Goal: Task Accomplishment & Management: Manage account settings

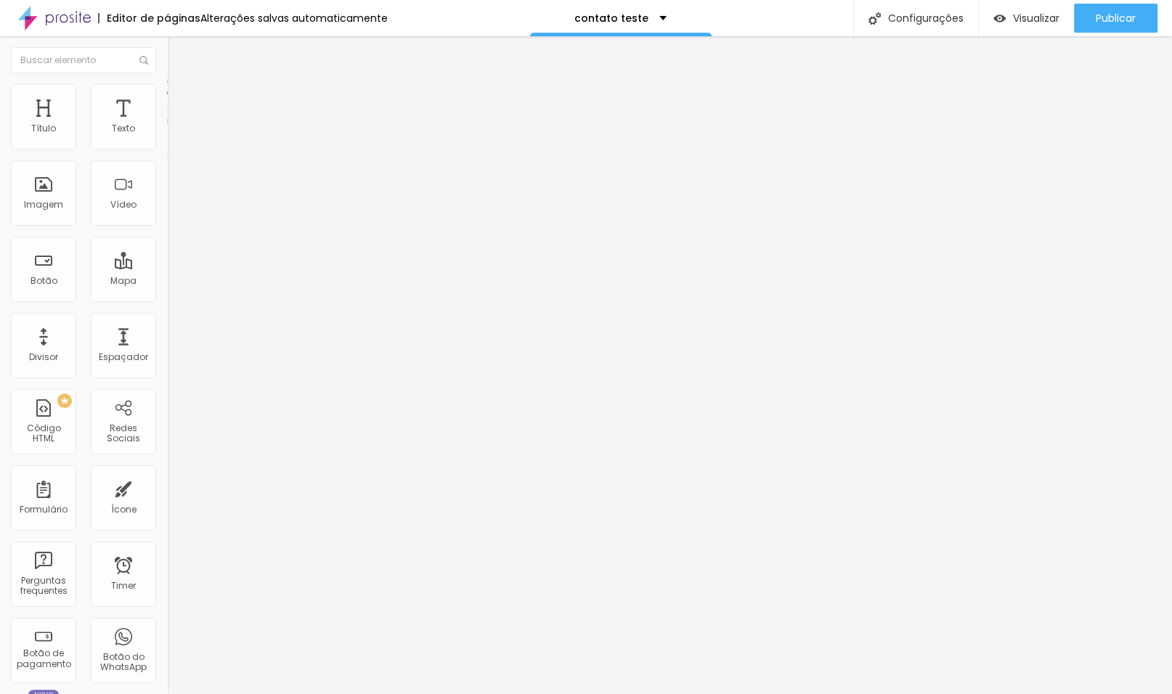
click at [167, 144] on img at bounding box center [172, 139] width 10 height 10
click at [180, 99] on span "Estilo" at bounding box center [191, 94] width 23 height 12
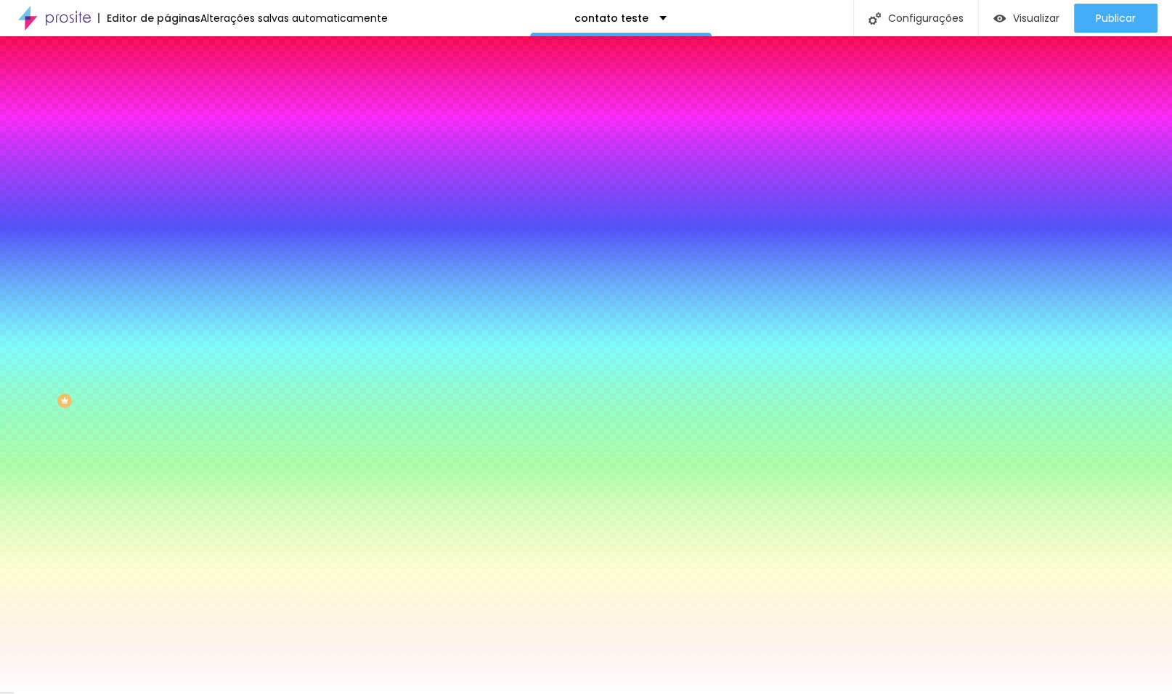
click at [180, 102] on span "Avançado" at bounding box center [204, 108] width 48 height 12
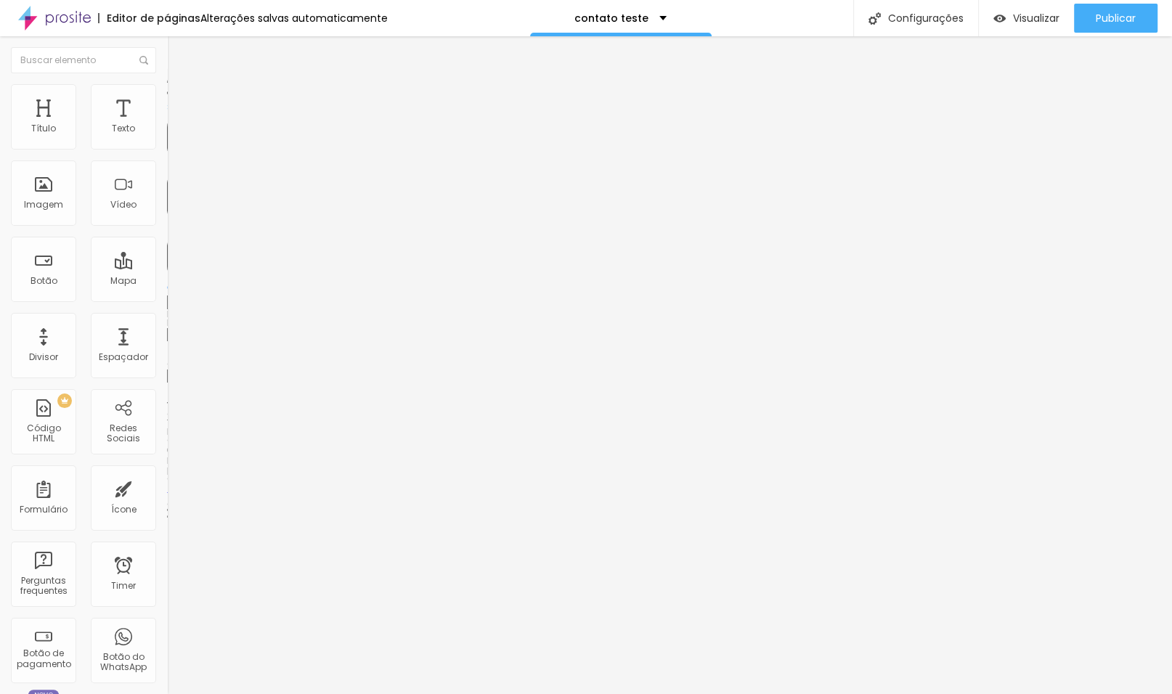
click at [180, 86] on span "Conteúdo" at bounding box center [202, 79] width 45 height 12
click at [167, 132] on span "Encaixotado" at bounding box center [195, 126] width 57 height 12
click at [167, 155] on span "Completo" at bounding box center [189, 148] width 44 height 12
click at [167, 90] on img at bounding box center [173, 90] width 13 height 13
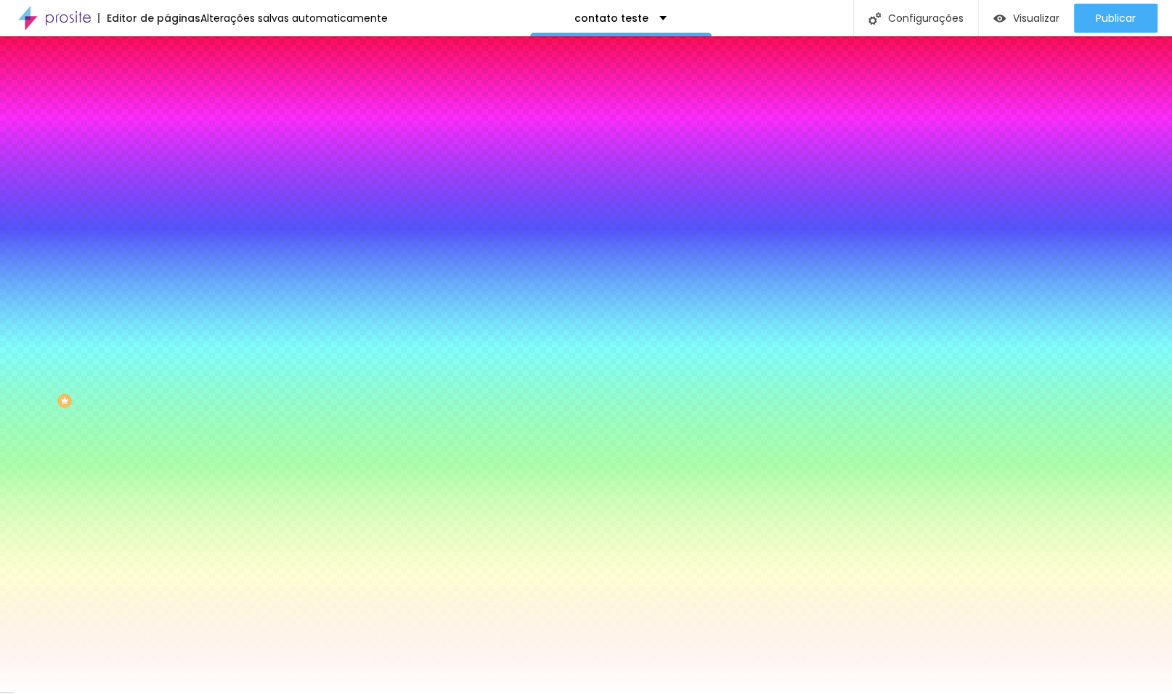
click at [167, 99] on li "Avançado" at bounding box center [250, 106] width 167 height 15
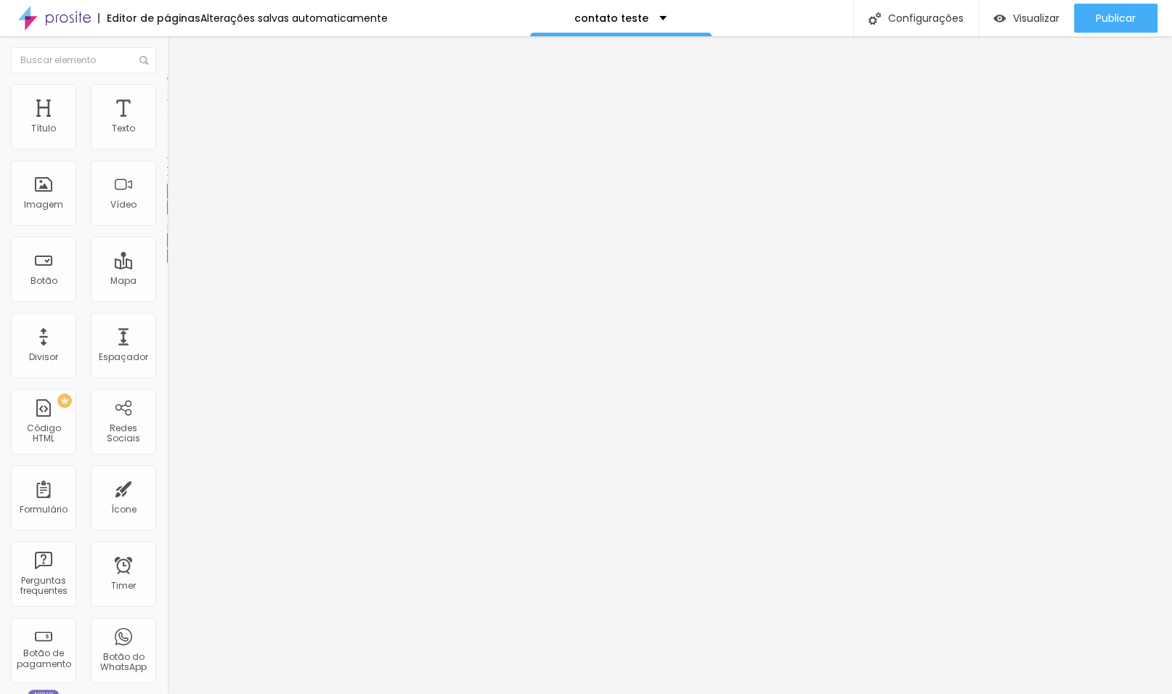
click at [173, 211] on icon "button" at bounding box center [177, 206] width 9 height 9
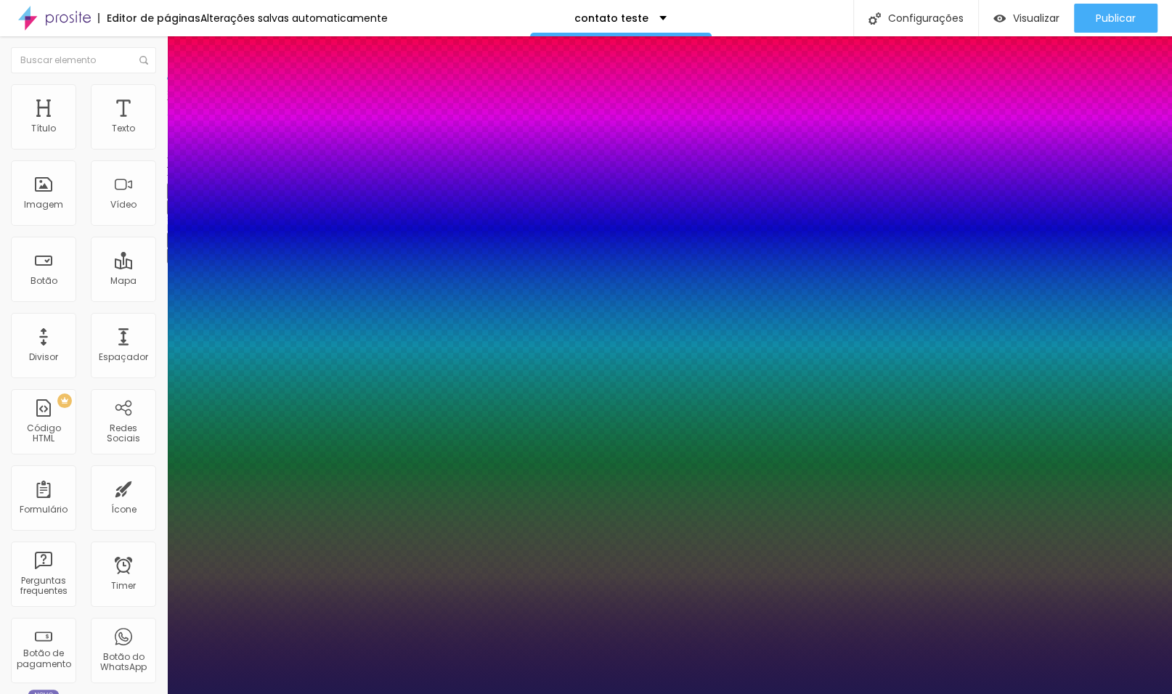
type input "1"
select select "MontserratMedium"
type input "1"
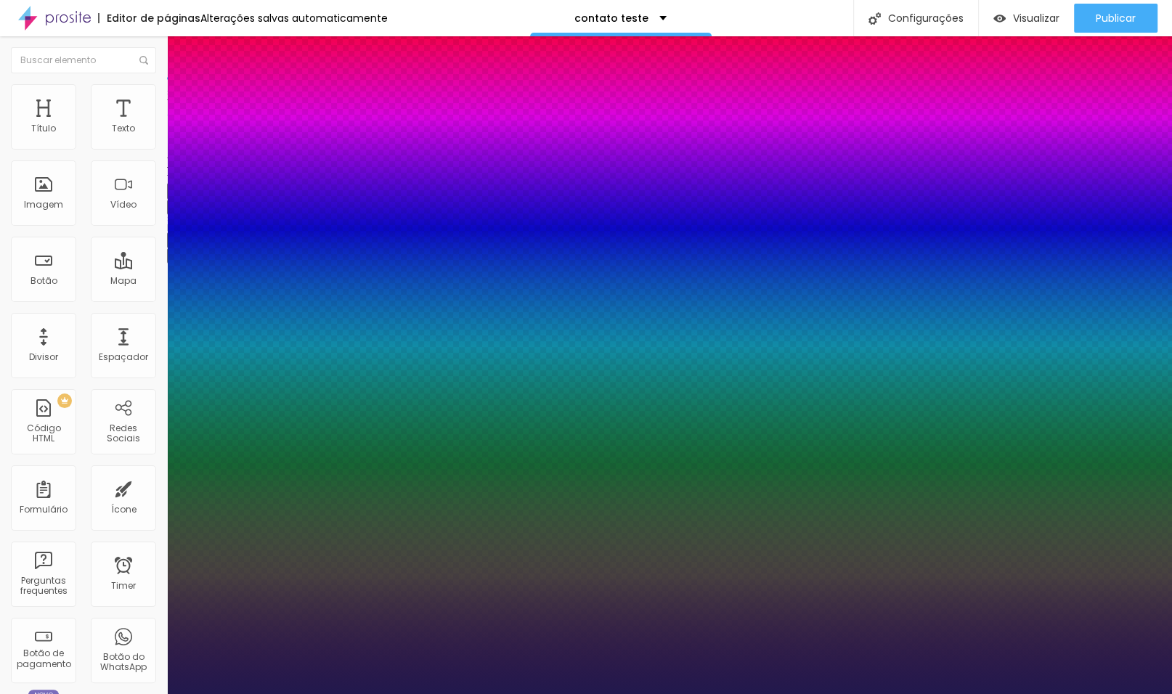
type input "15"
type input "1"
type input "16"
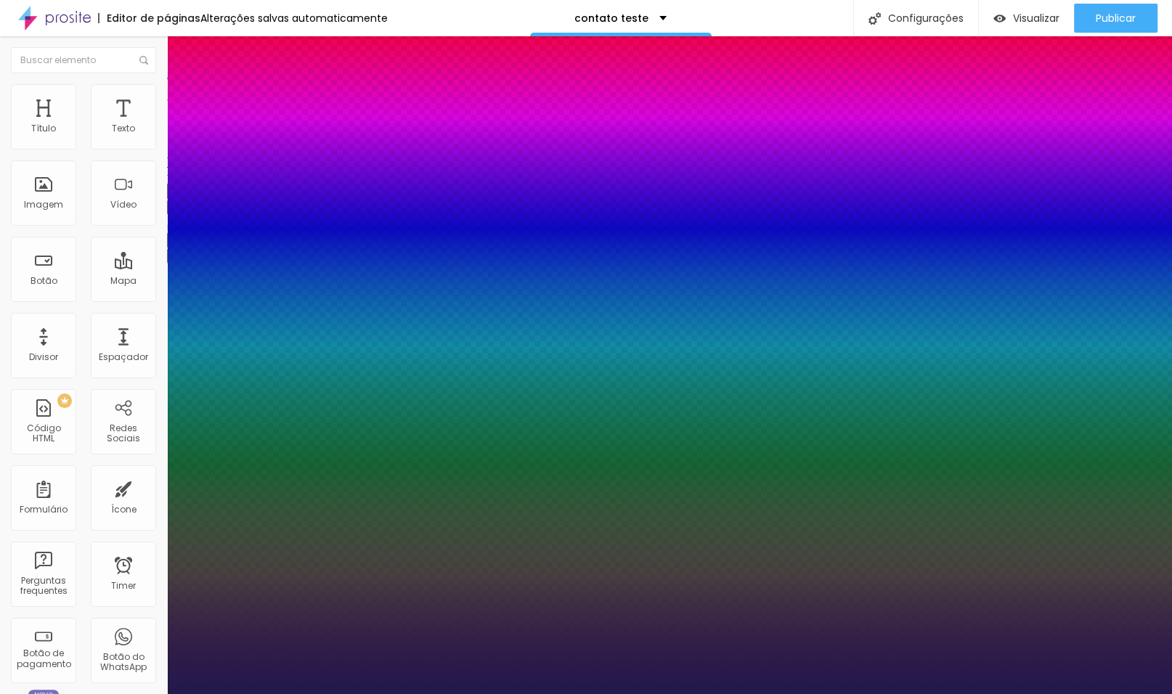
type input "1"
type input "17"
type input "1"
type input "18"
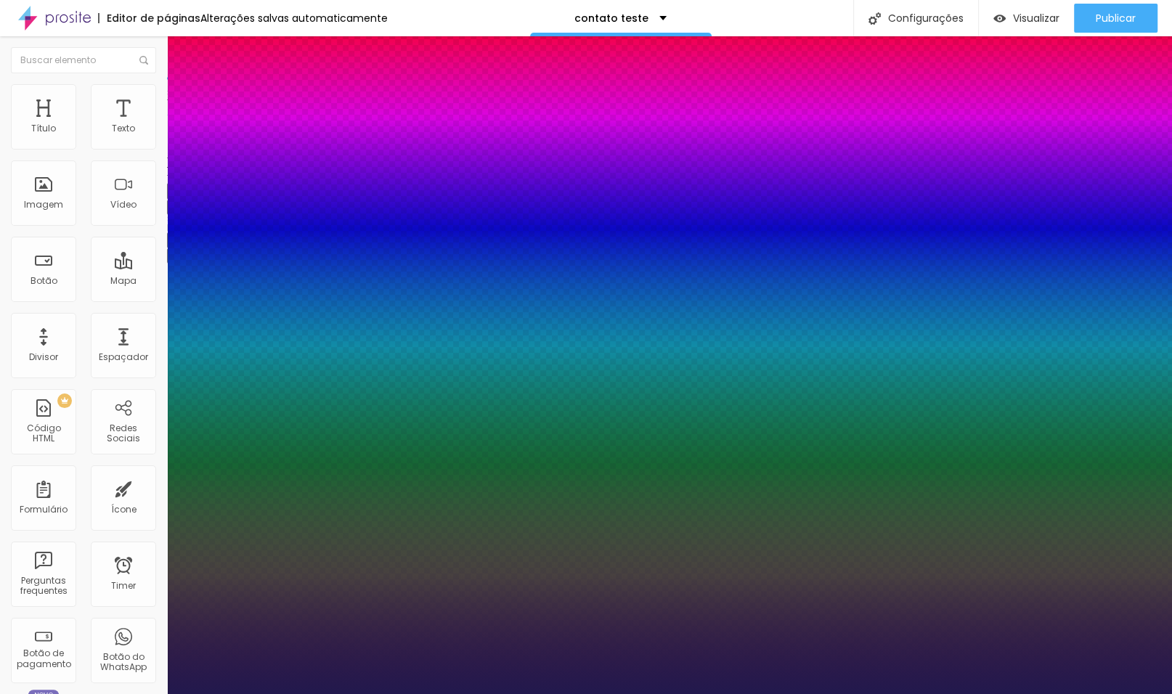
type input "18"
type input "1"
type input "19"
type input "1"
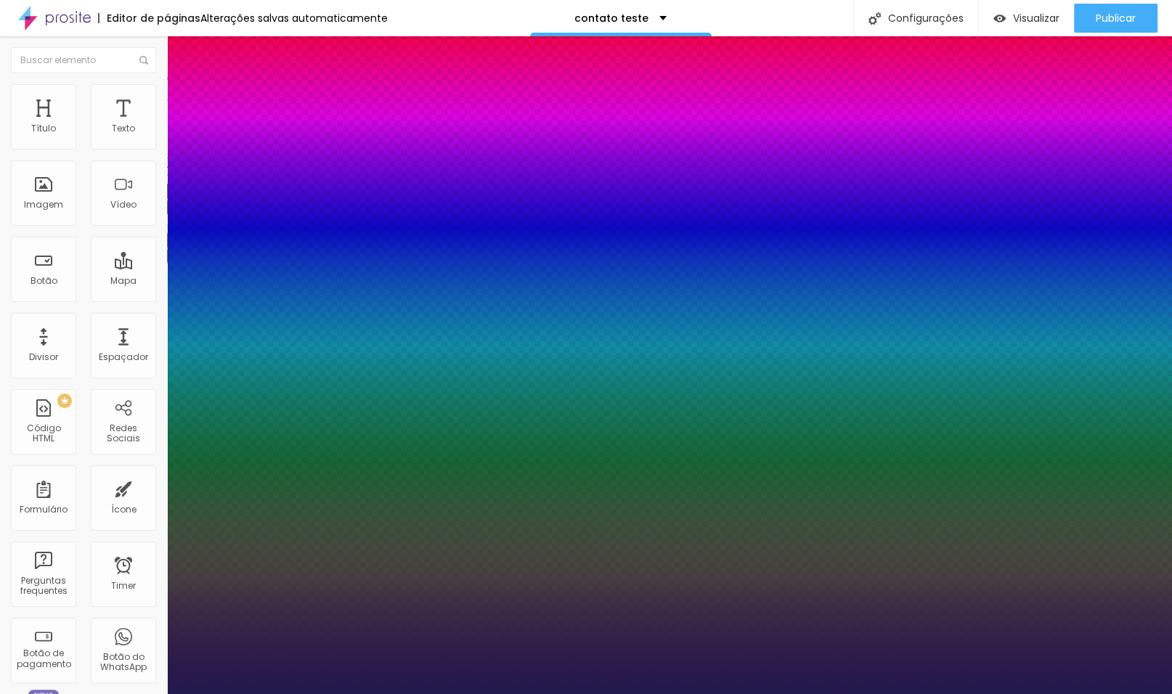
type input "20"
type input "1"
type input "21"
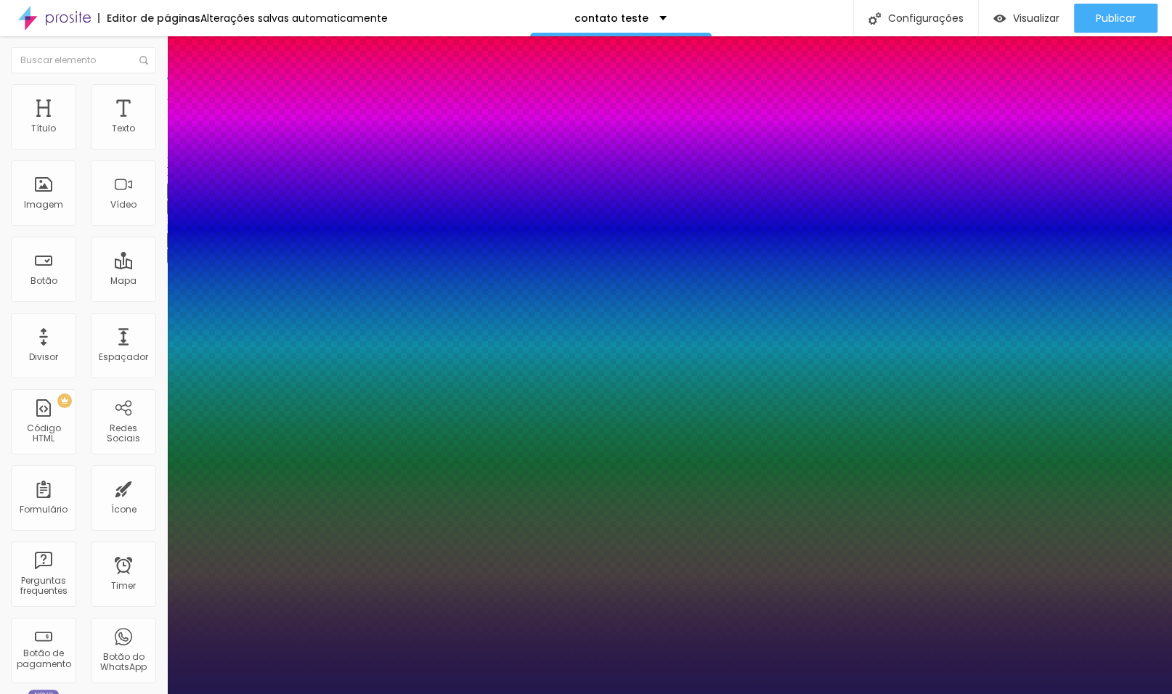
type input "1"
type input "22"
type input "1"
type input "23"
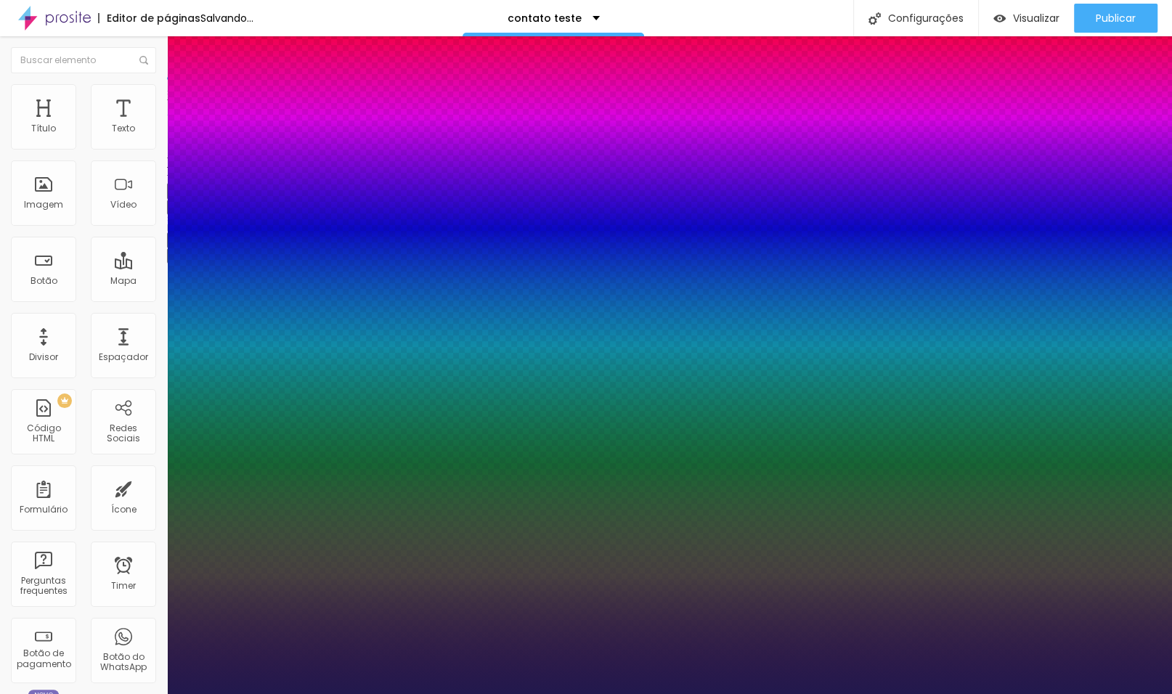
type input "23"
type input "1"
type input "22"
type input "1"
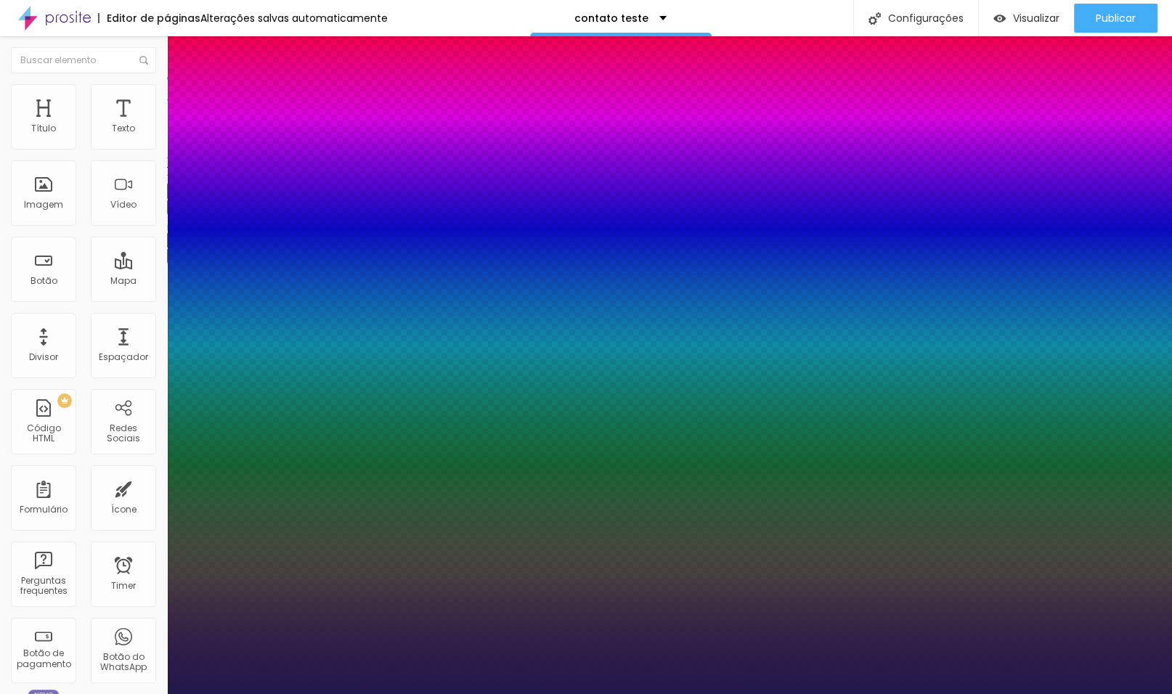
type input "23"
type input "1"
type input "24"
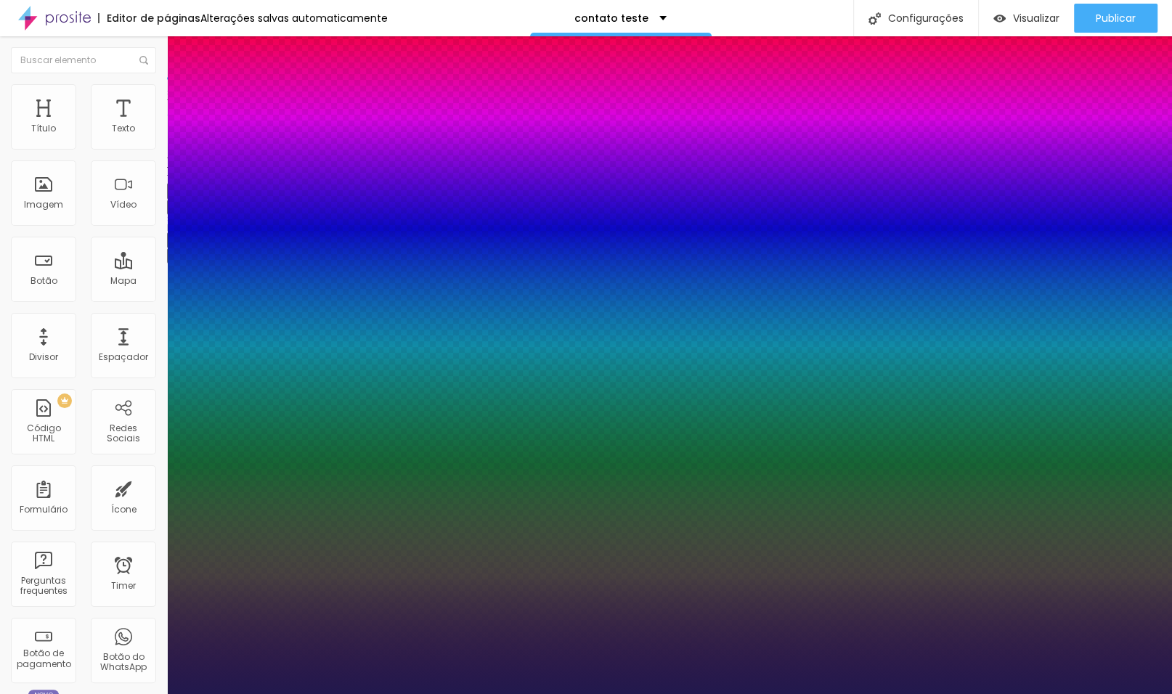
type input "1"
type input "25"
type input "1"
type input "26"
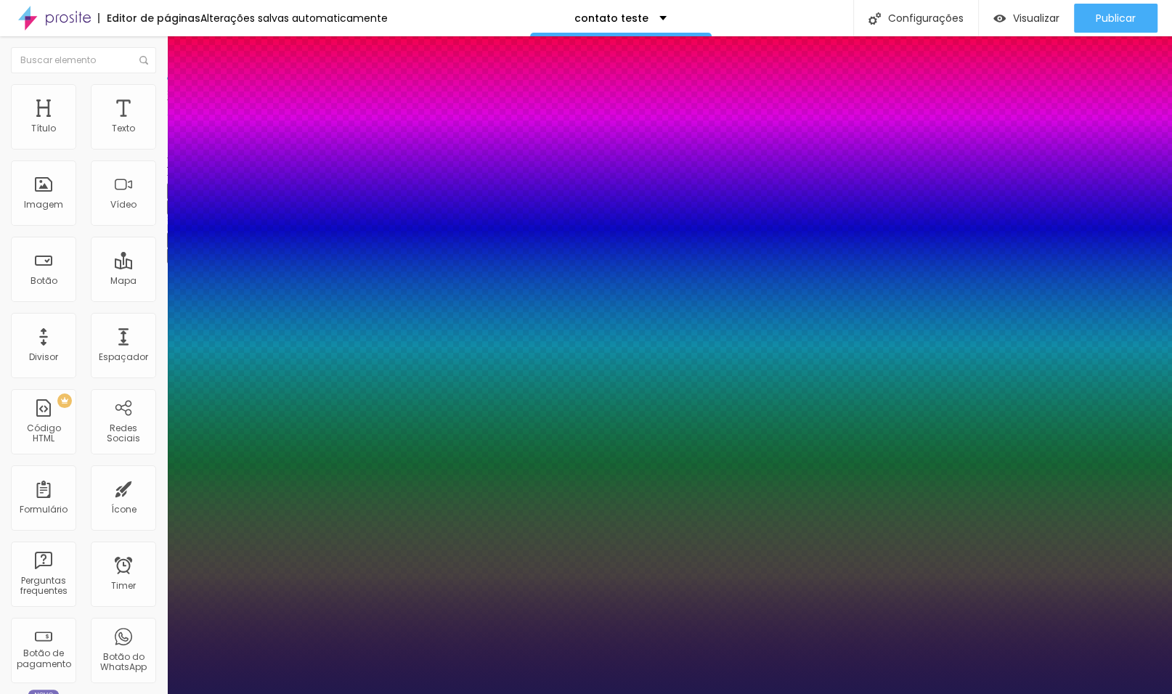
type input "26"
type input "1"
type input "27"
type input "1"
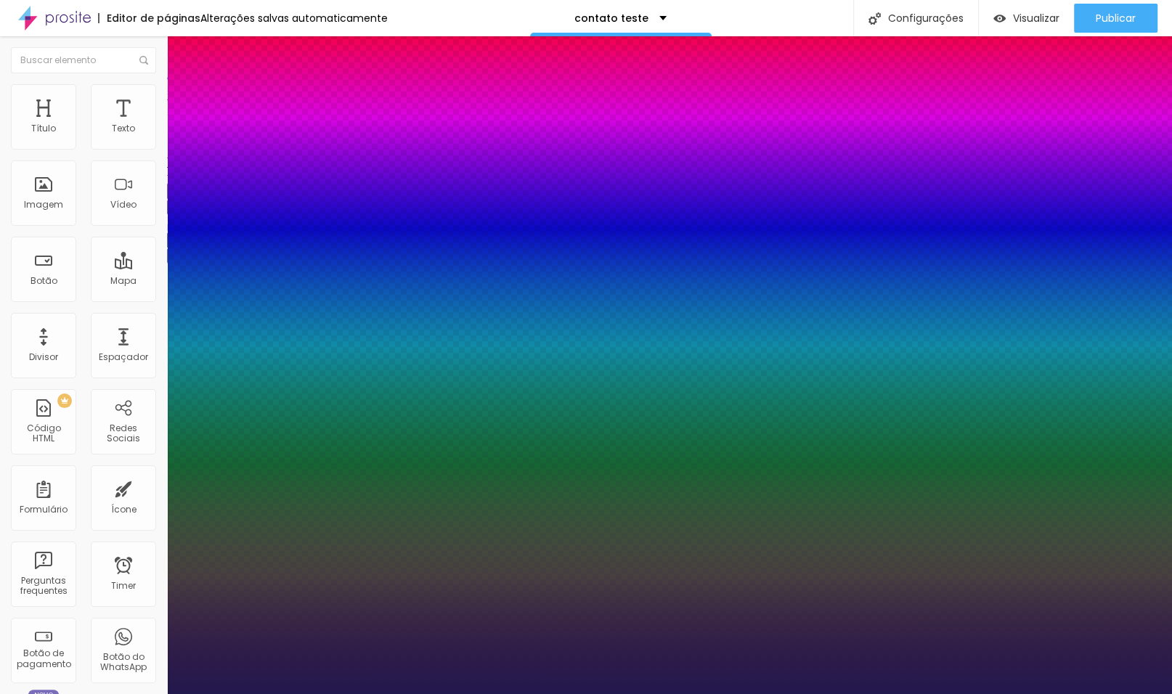
type input "28"
type input "1"
type input "29"
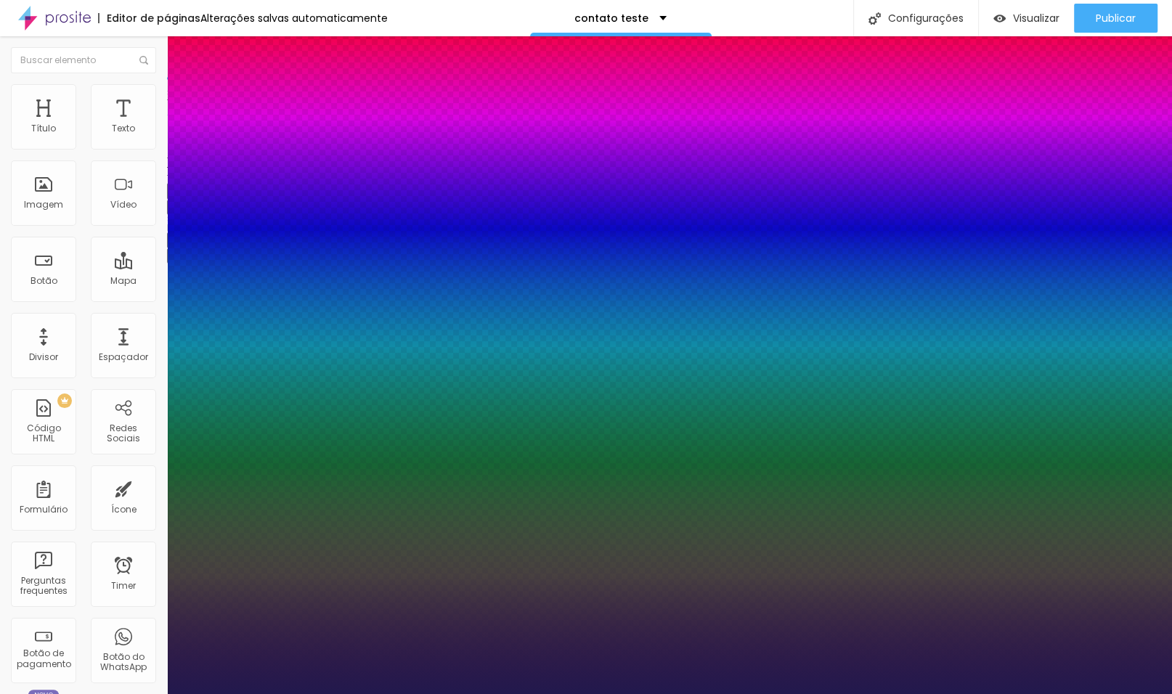
type input "1"
type input "30"
type input "1"
drag, startPoint x: 195, startPoint y: 405, endPoint x: 212, endPoint y: 412, distance: 18.9
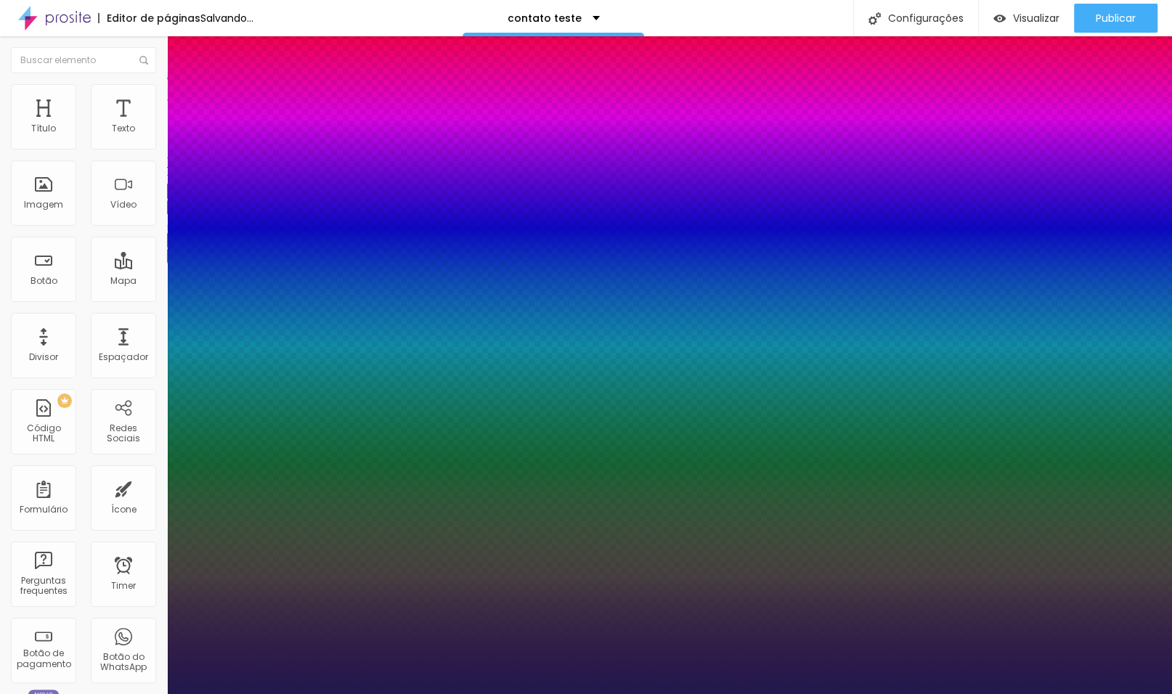
type input "30"
click at [646, 693] on div at bounding box center [586, 694] width 1172 height 0
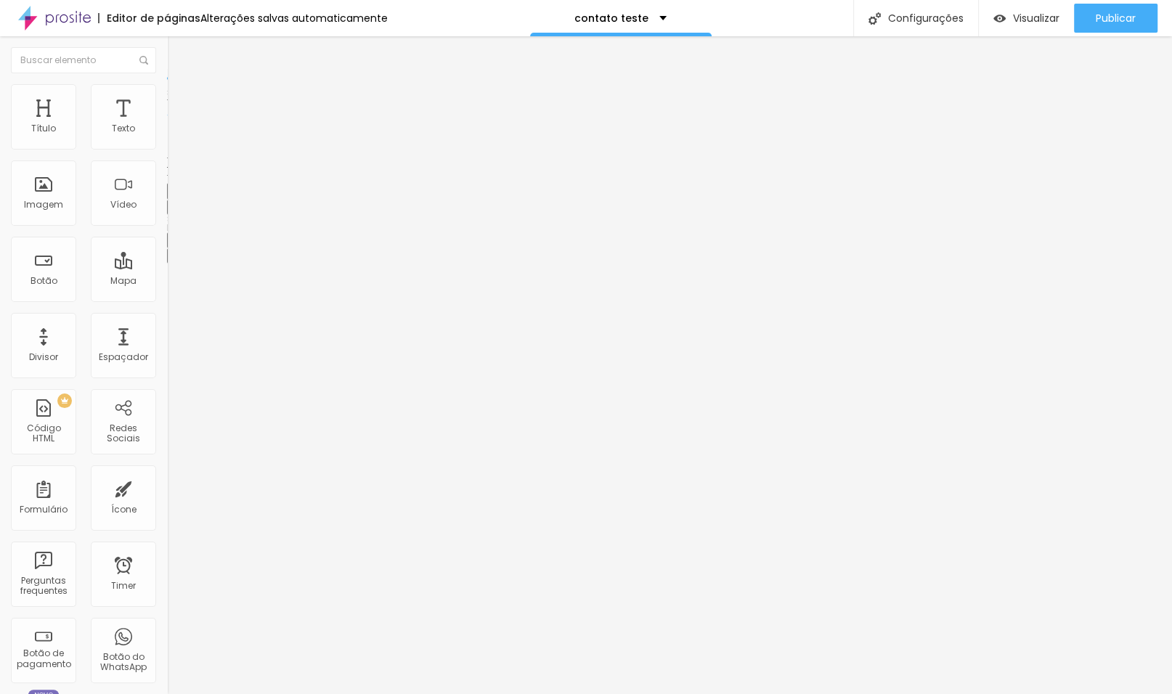
click at [167, 62] on button "Editar Título" at bounding box center [250, 52] width 167 height 33
drag, startPoint x: 122, startPoint y: 131, endPoint x: 954, endPoint y: 2, distance: 842.2
click at [173, 135] on icon "button" at bounding box center [177, 130] width 9 height 9
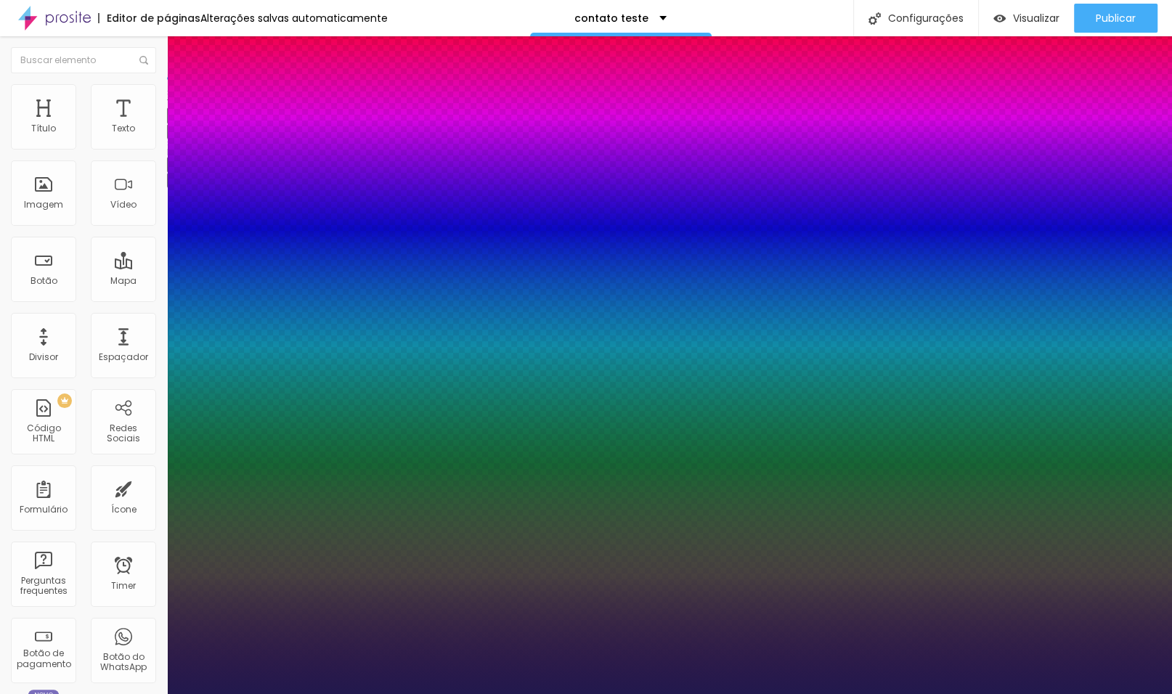
type input "1"
select select "Roboto"
type input "1"
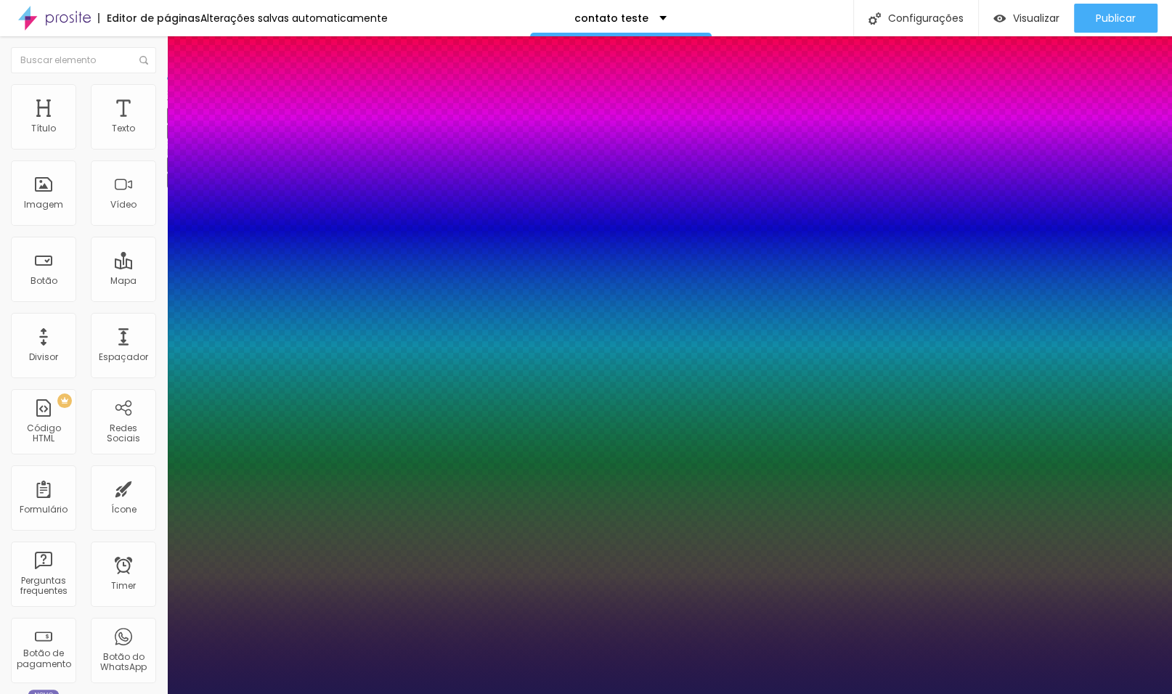
type input "0.1"
type input "1"
type input "0.2"
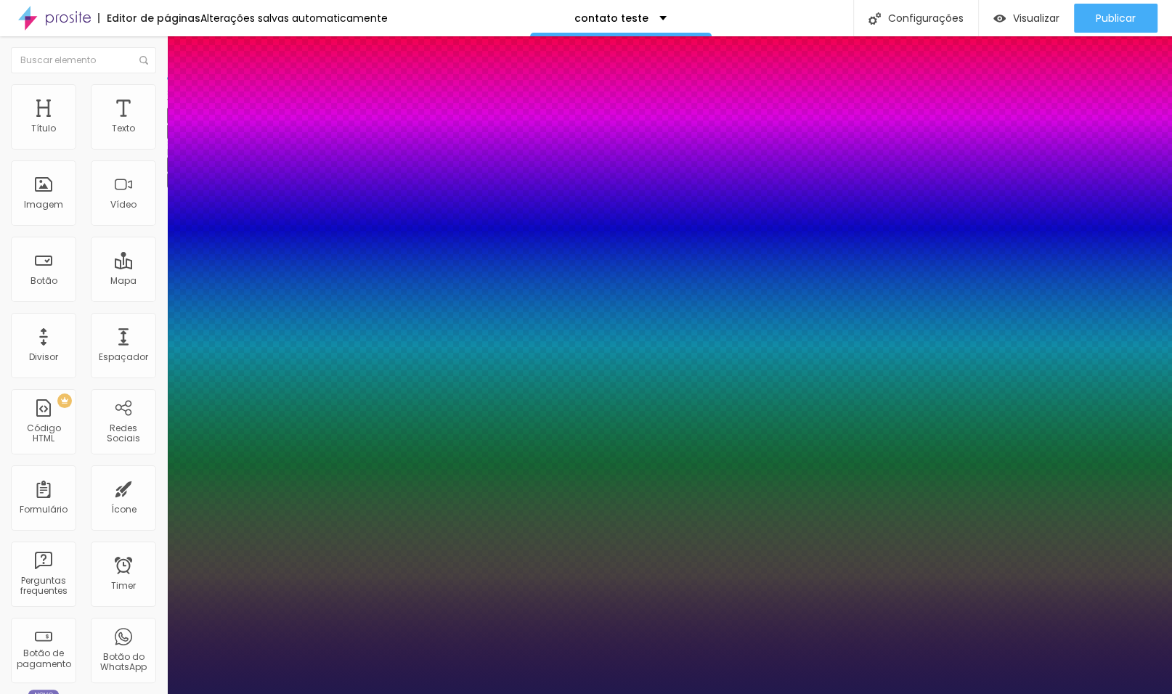
type input "1"
type input "0.3"
type input "1"
type input "0.4"
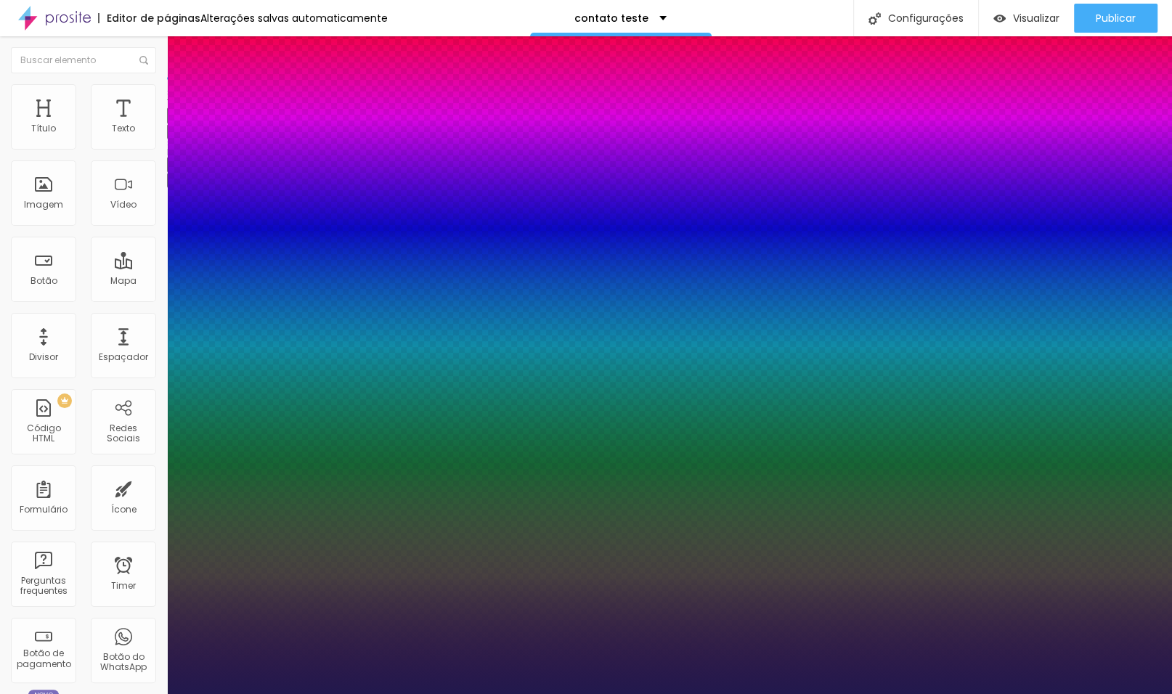
type input "0.4"
type input "1"
type input "0.5"
type input "1"
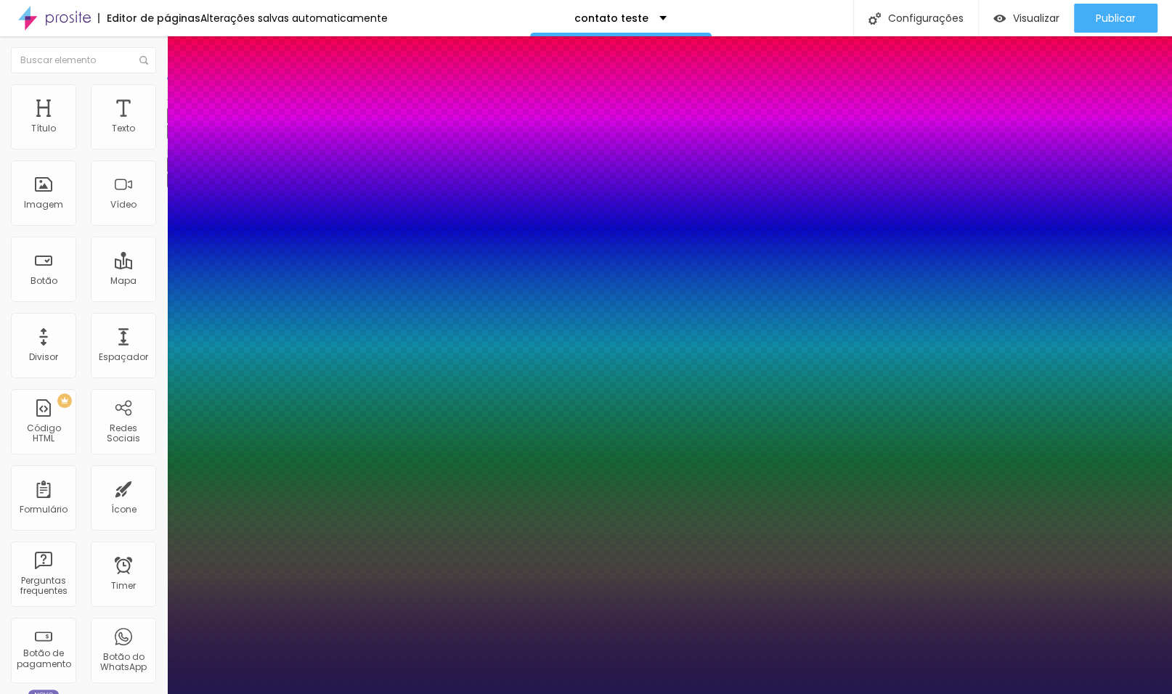
type input "0.6"
type input "1"
type input "0.7"
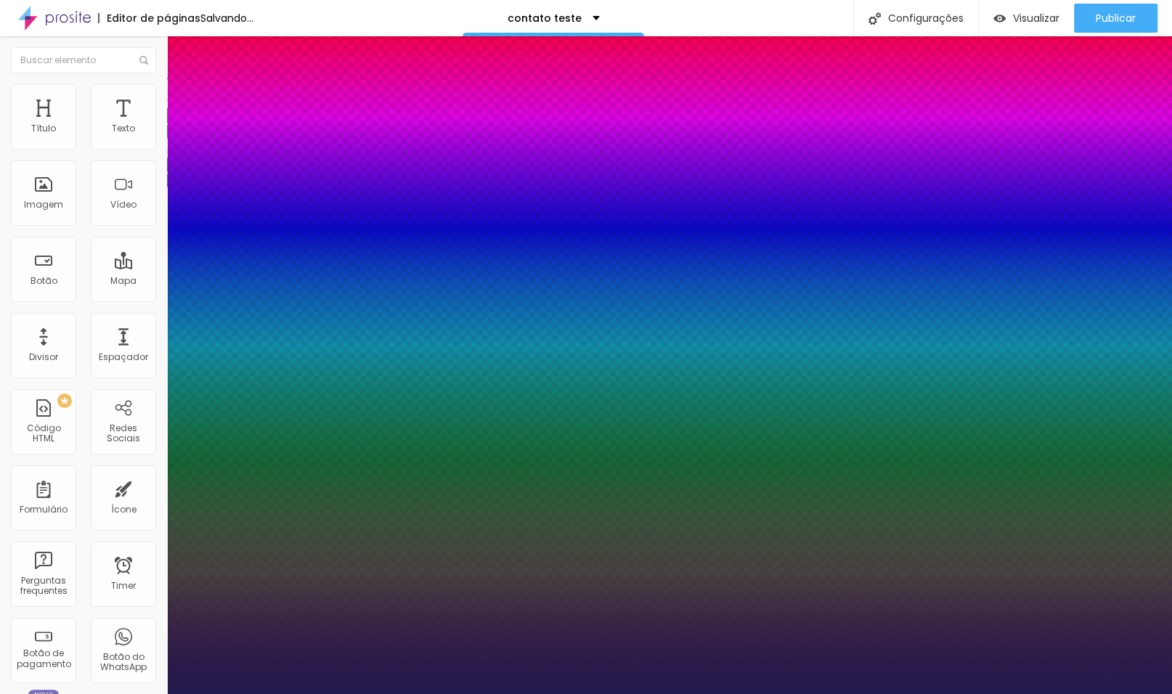
type input "1"
drag, startPoint x: 185, startPoint y: 276, endPoint x: 194, endPoint y: 278, distance: 9.0
type input "0.7"
click at [592, 693] on div at bounding box center [586, 694] width 1172 height 0
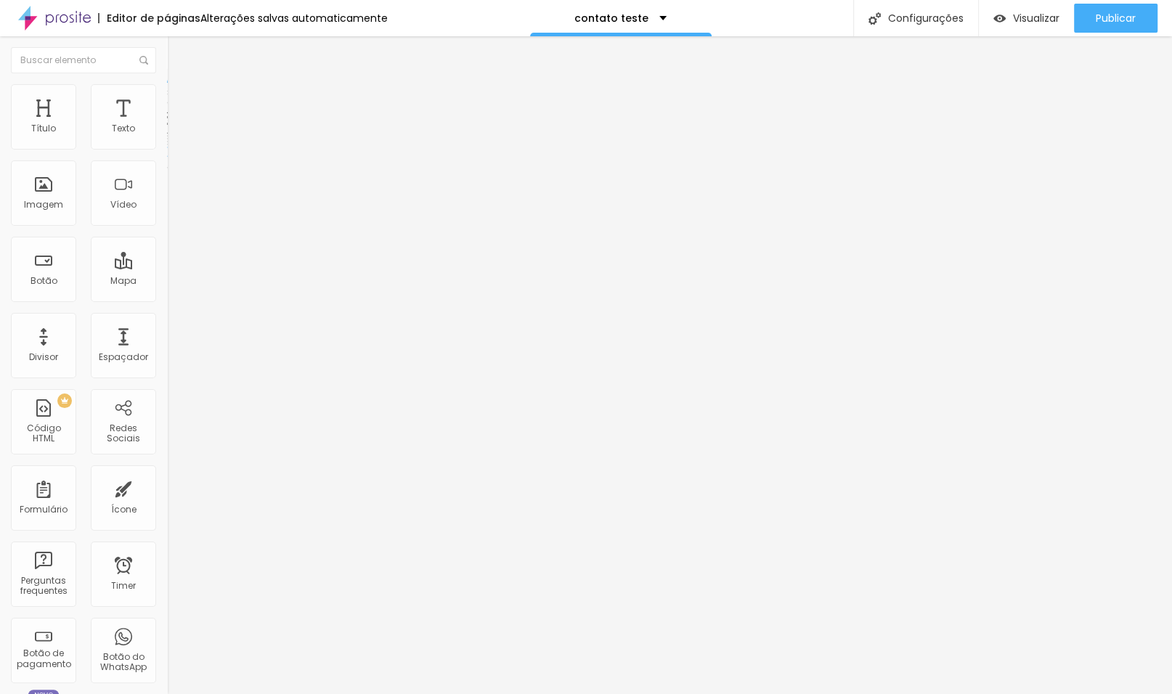
click at [167, 92] on li "Avançado" at bounding box center [250, 91] width 167 height 15
click at [180, 86] on span "Conteúdo" at bounding box center [202, 79] width 45 height 12
click at [178, 52] on img "button" at bounding box center [184, 53] width 12 height 12
click at [1100, 14] on span "Publicar" at bounding box center [1116, 18] width 40 height 12
click at [167, 298] on input "https://primeirominuto.alboomcrm.com/form_lead/#/index" at bounding box center [254, 292] width 174 height 15
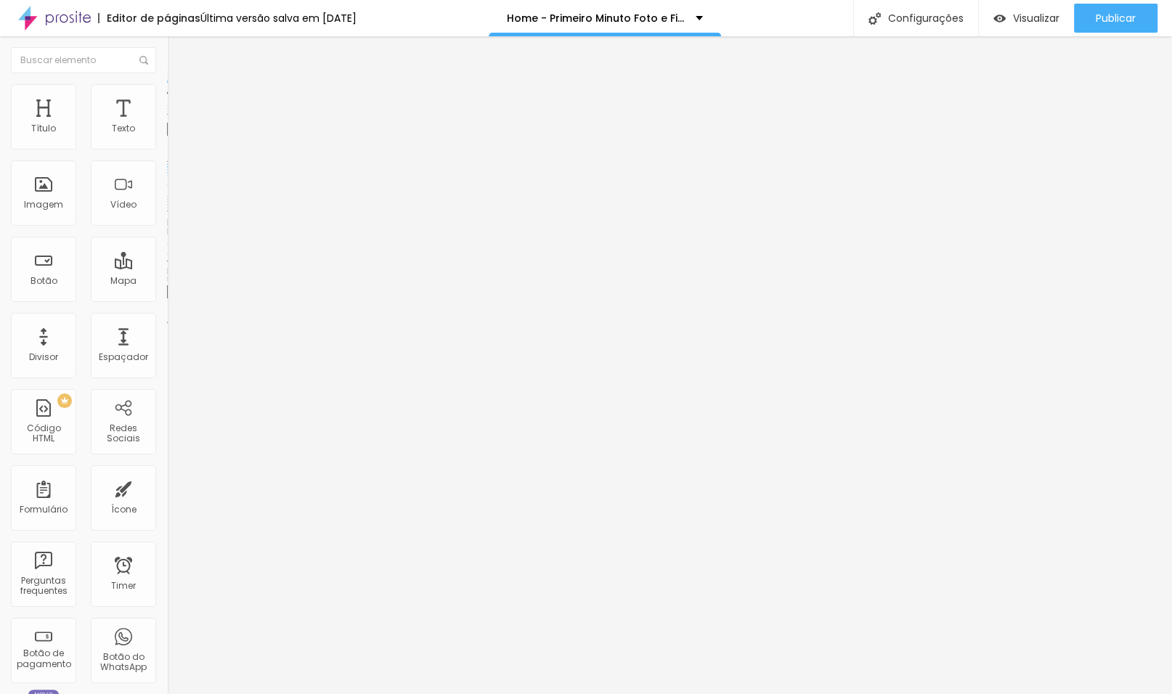
click at [167, 298] on input "https://primeirominuto.alboomcrm.com/form_lead/#/index" at bounding box center [254, 292] width 174 height 15
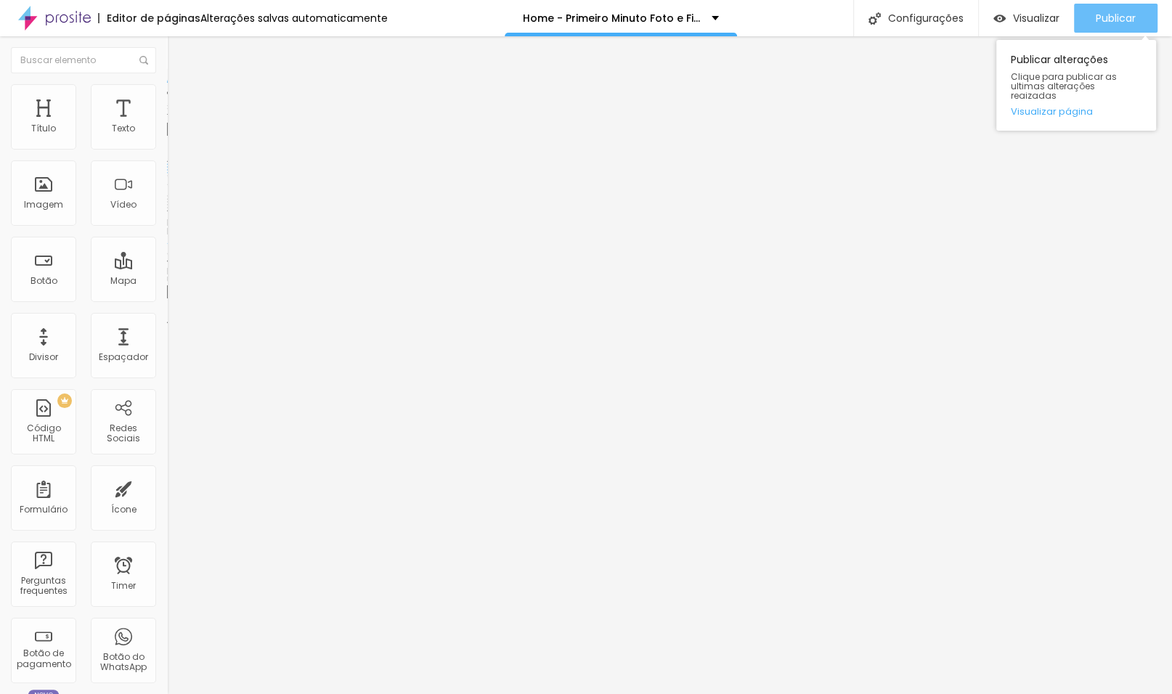
type input "/contato"
click at [1102, 12] on span "Publicar" at bounding box center [1116, 18] width 40 height 12
